Goal: Check status

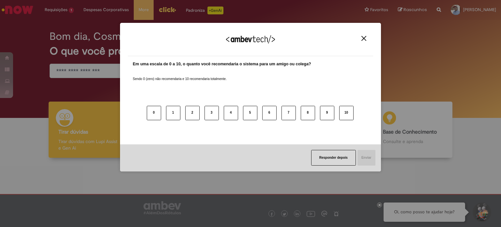
click at [363, 39] on img "Close" at bounding box center [363, 38] width 5 height 5
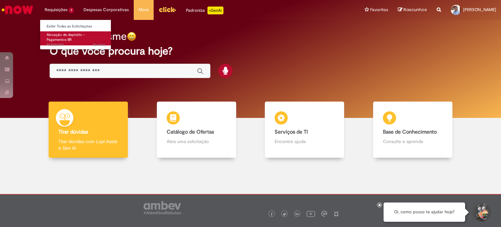
click at [67, 38] on link "Alocação de depósito - Pagamentos BR 7d atrás 7 dias atrás R13556097" at bounding box center [76, 38] width 72 height 14
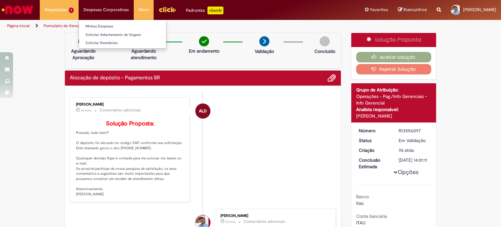
click at [114, 9] on li "Despesas Corporativas Minhas Despesas Solicitar Adiantamento de Viagem Solicita…" at bounding box center [106, 10] width 55 height 20
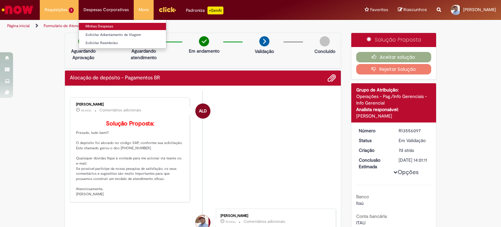
click at [104, 24] on link "Minhas Despesas" at bounding box center [122, 26] width 87 height 7
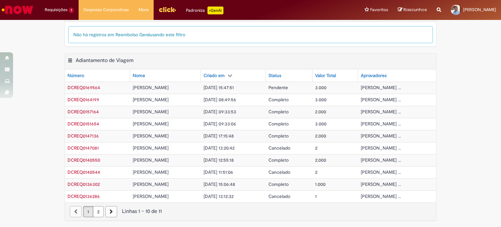
scroll to position [191, 0]
click at [84, 85] on span "DCREQ0169564" at bounding box center [83, 87] width 33 height 6
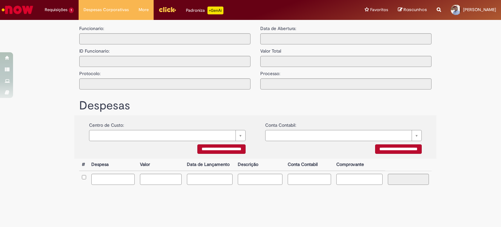
type input "**********"
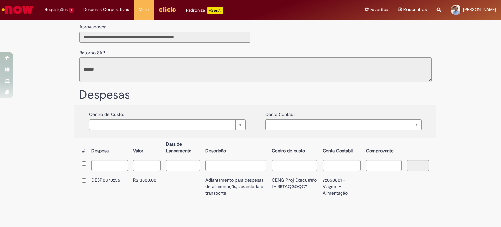
scroll to position [82, 0]
